Goal: Information Seeking & Learning: Learn about a topic

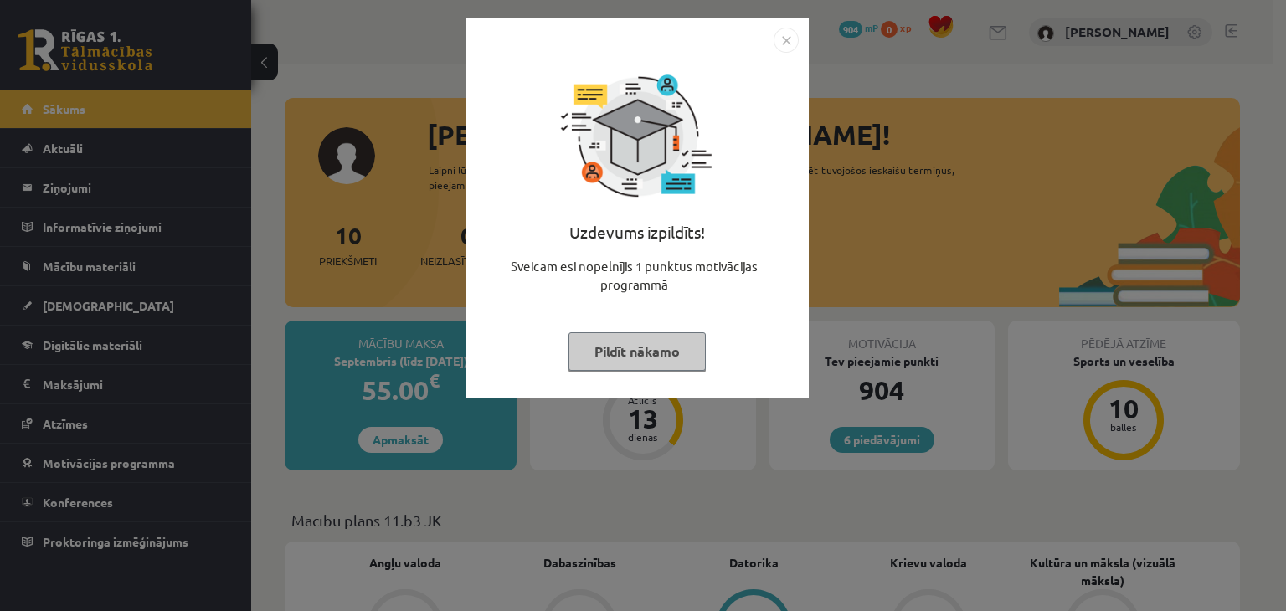
click at [779, 40] on img "Close" at bounding box center [786, 40] width 25 height 25
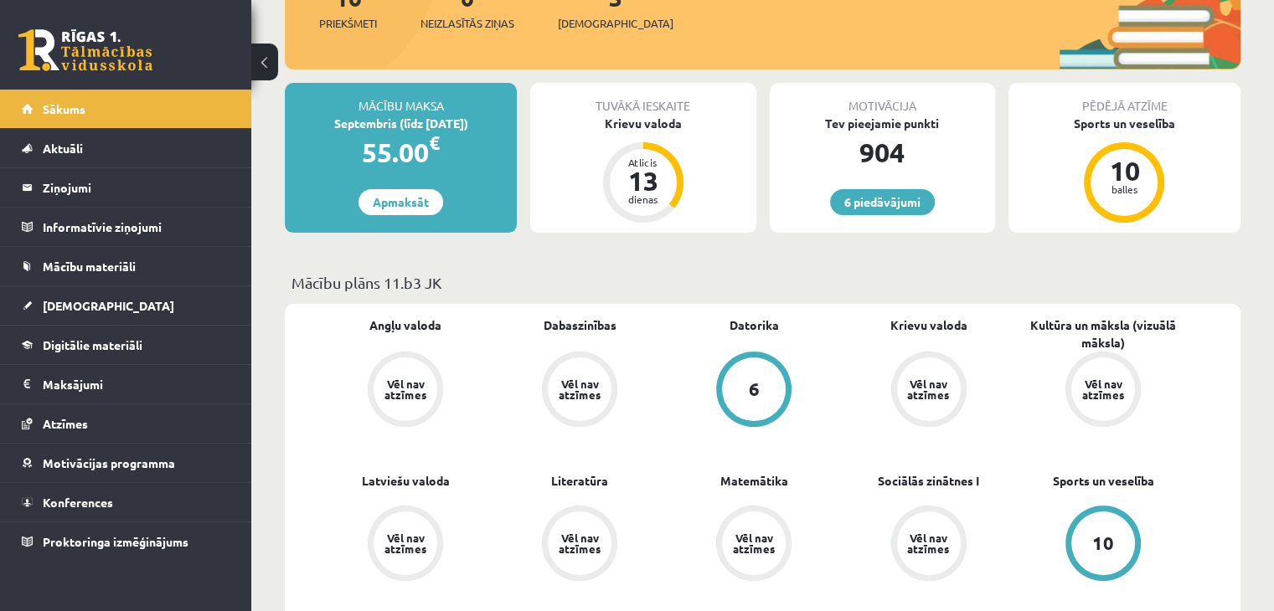
scroll to position [238, 0]
click at [127, 296] on link "[DEMOGRAPHIC_DATA]" at bounding box center [126, 305] width 209 height 39
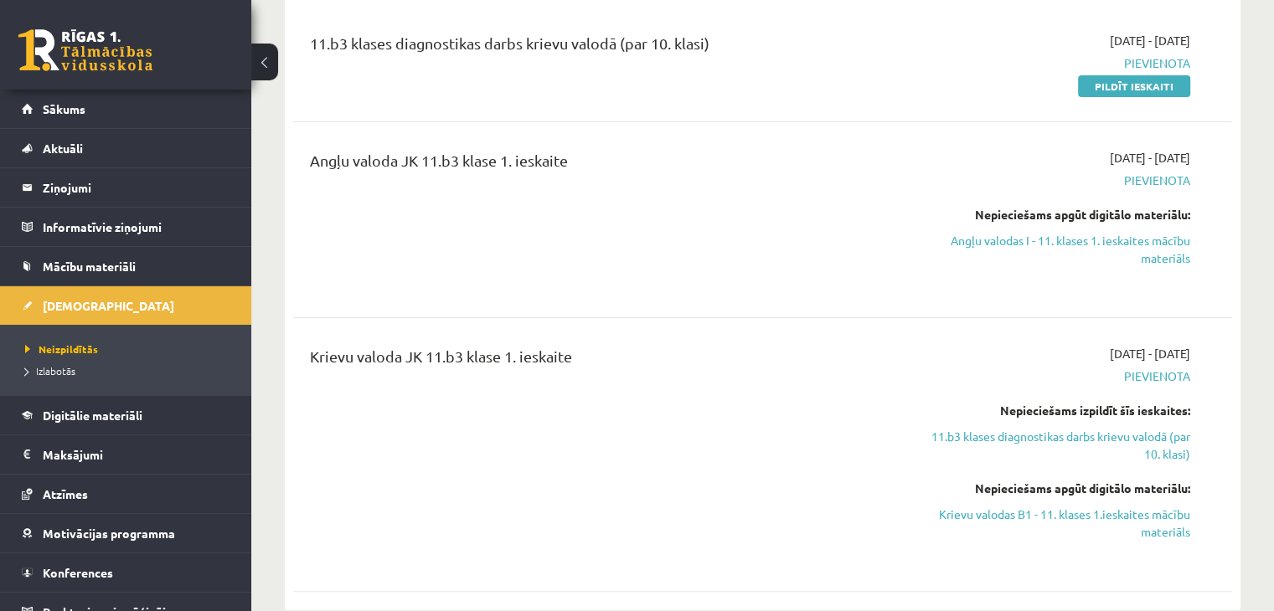
scroll to position [90, 0]
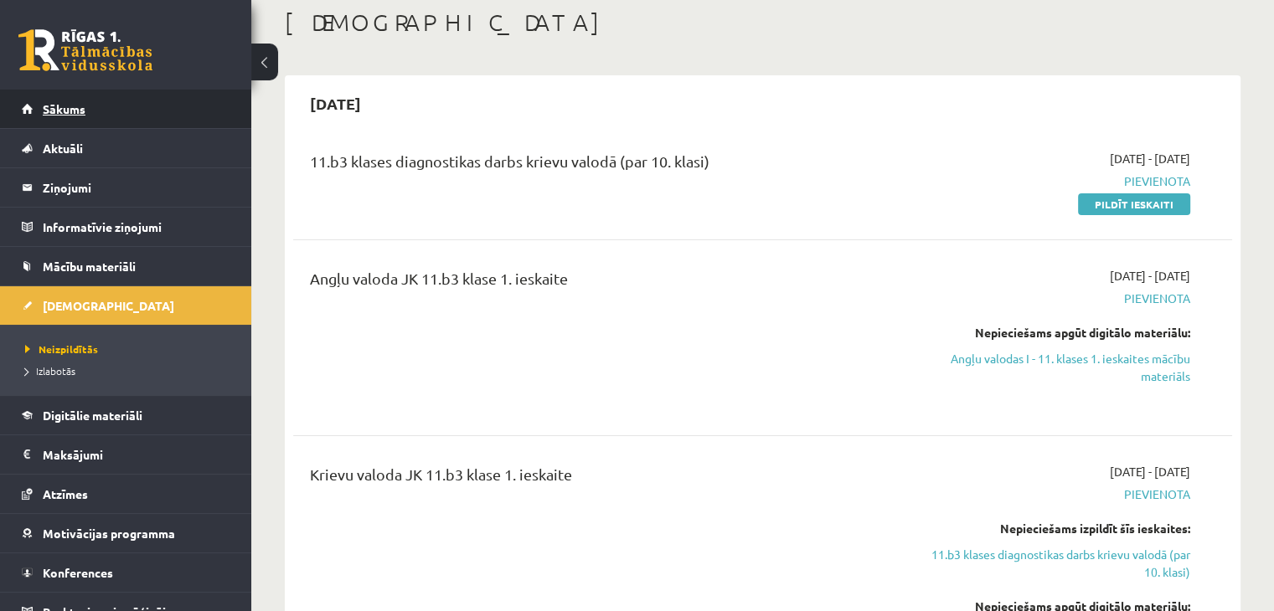
click at [106, 101] on link "Sākums" at bounding box center [126, 109] width 209 height 39
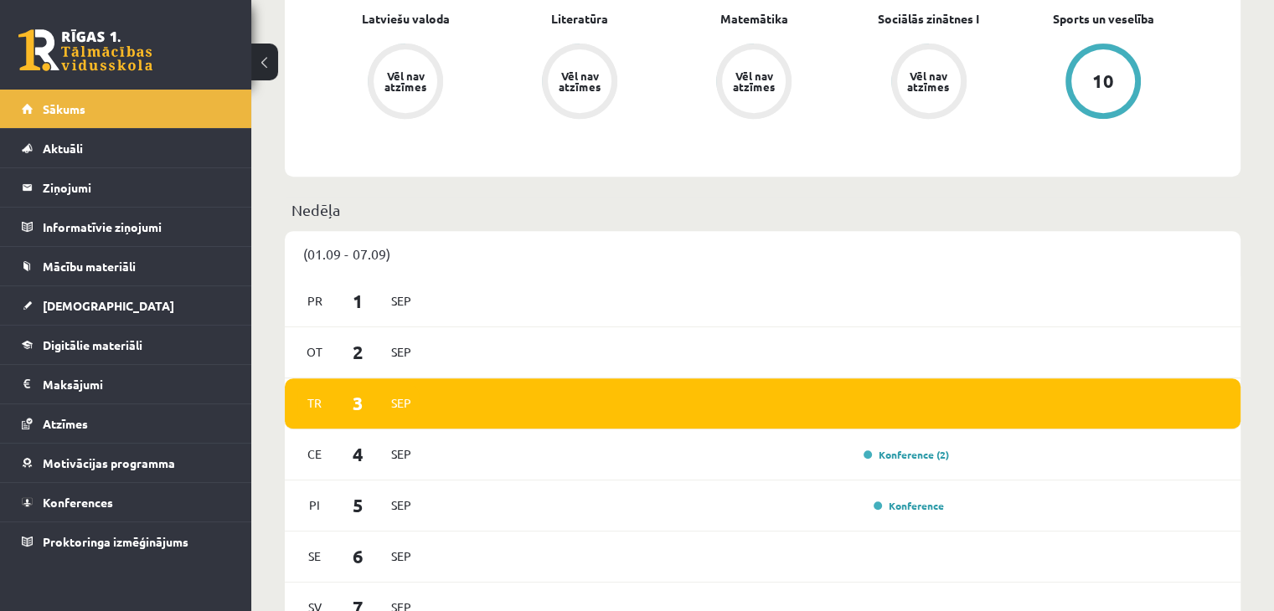
scroll to position [770, 0]
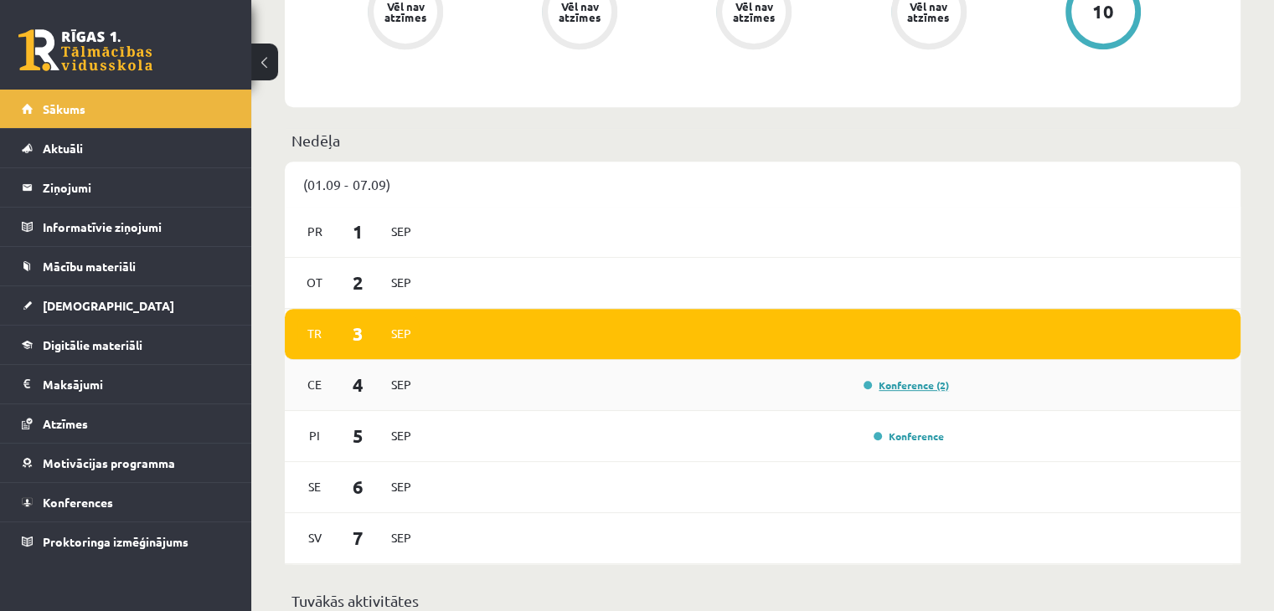
click at [890, 388] on link "Konference (2)" at bounding box center [905, 384] width 85 height 13
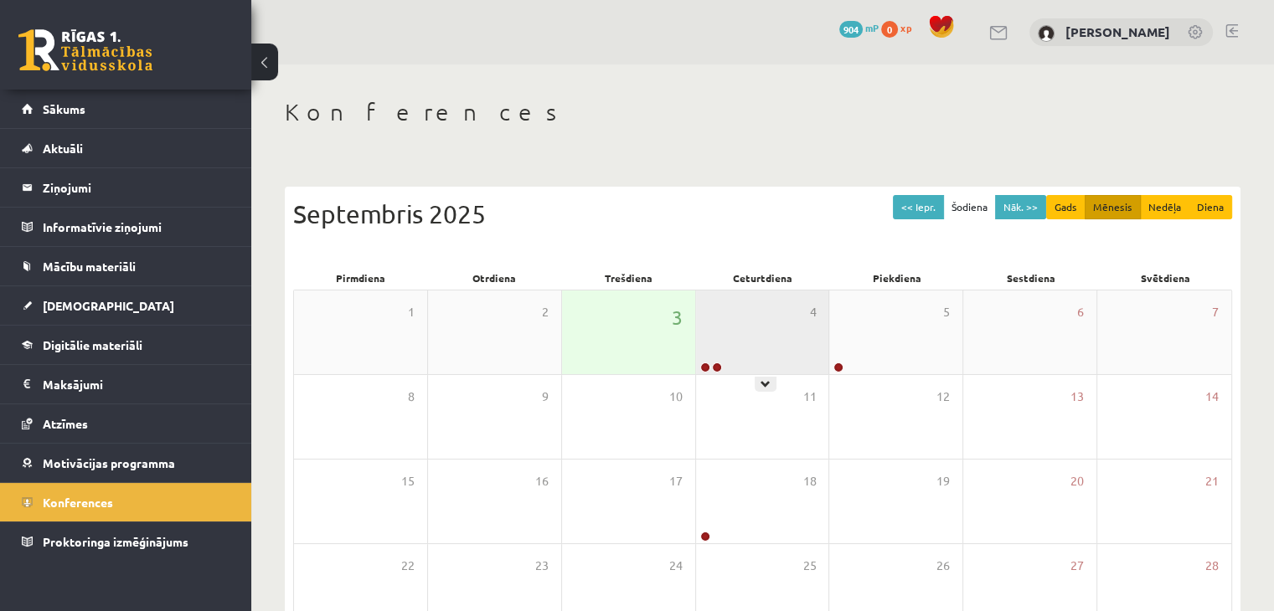
click at [759, 367] on div "4" at bounding box center [762, 333] width 133 height 84
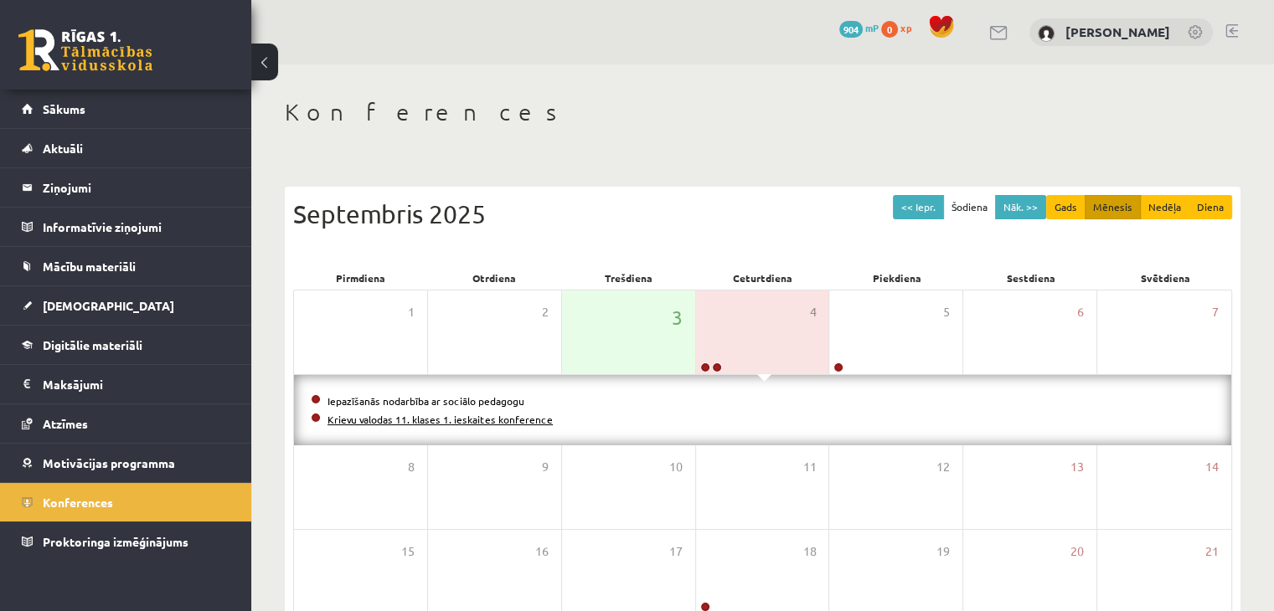
click at [394, 418] on link "Krievu valodas 11. klases 1. ieskaites konference" at bounding box center [439, 419] width 225 height 13
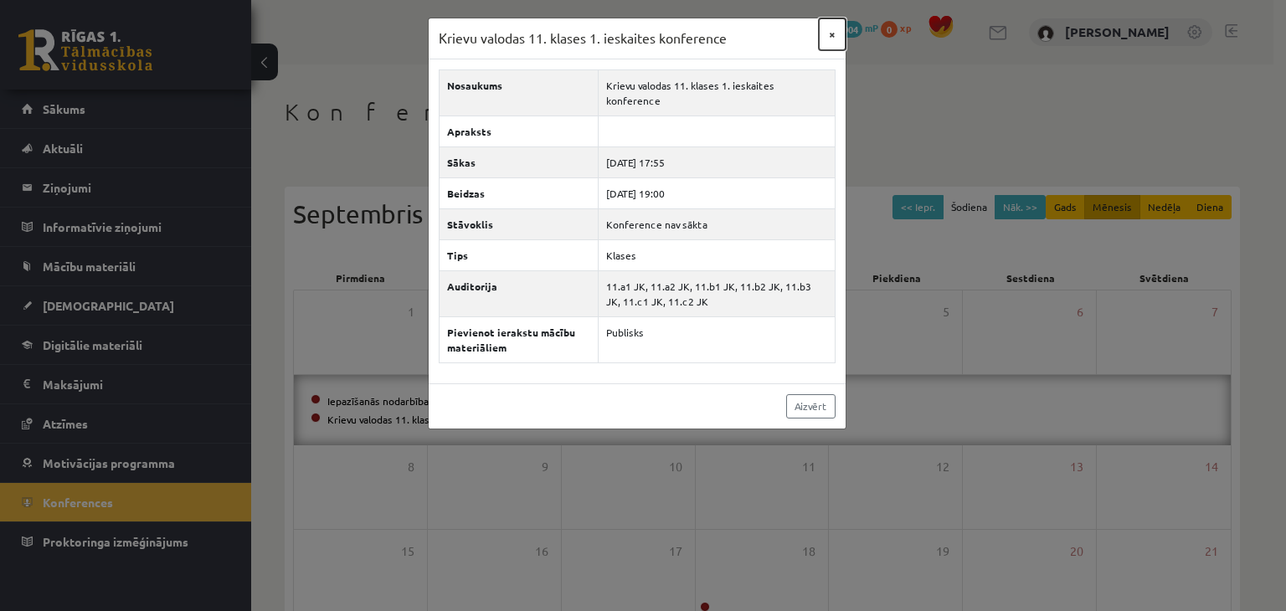
click at [826, 31] on button "×" at bounding box center [832, 34] width 27 height 32
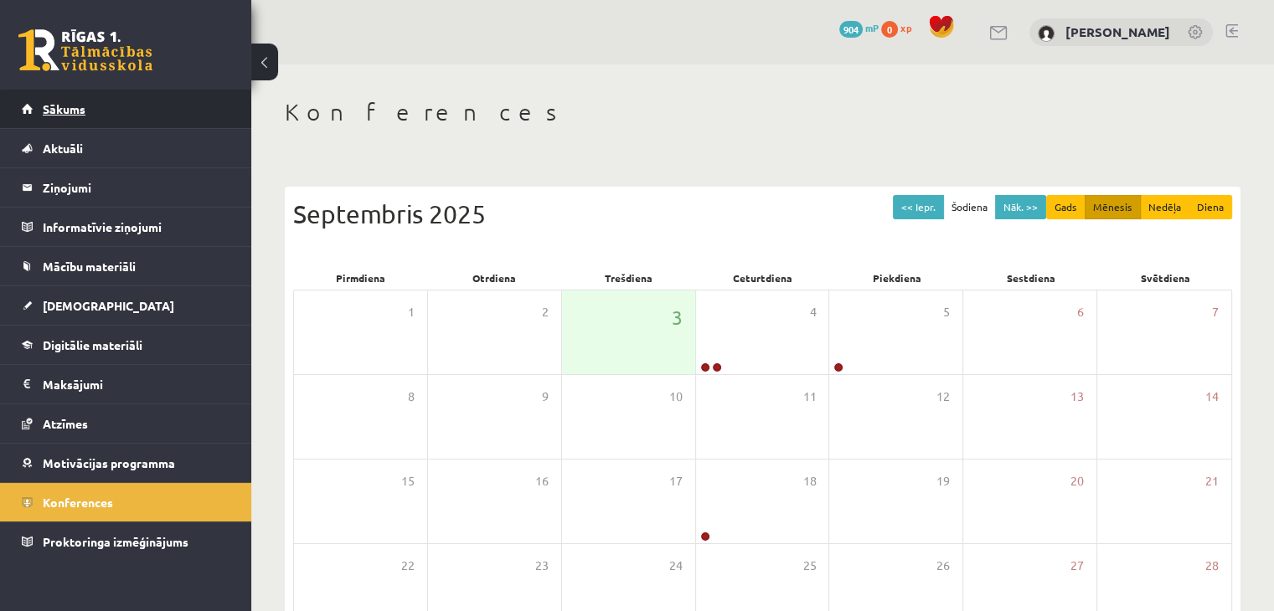
click at [184, 95] on link "Sākums" at bounding box center [126, 109] width 209 height 39
